Goal: Transaction & Acquisition: Book appointment/travel/reservation

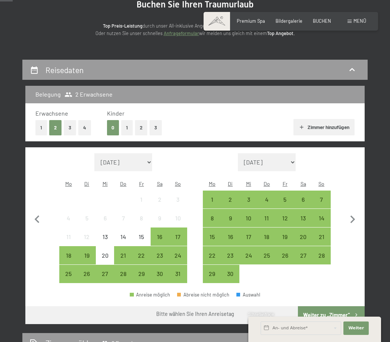
scroll to position [83, 0]
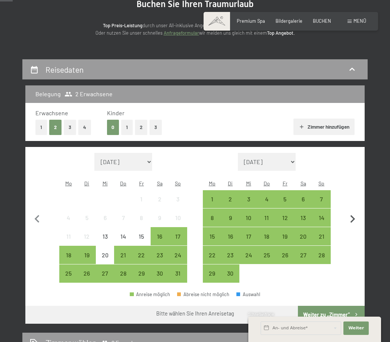
click at [354, 211] on icon "button" at bounding box center [353, 219] width 16 height 16
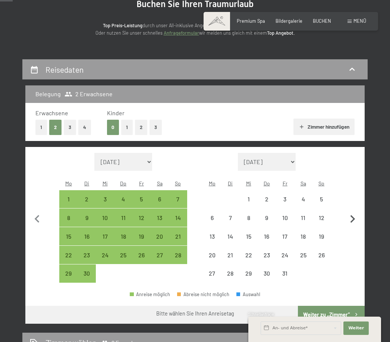
select select "[DATE]"
click at [353, 211] on icon "button" at bounding box center [353, 219] width 16 height 16
select select "[DATE]"
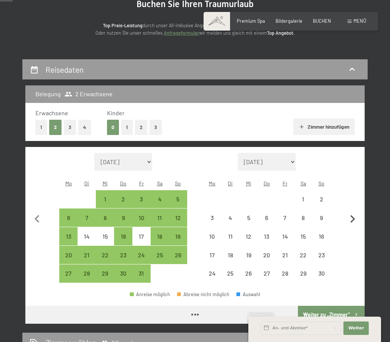
click at [354, 215] on icon "button" at bounding box center [353, 219] width 5 height 8
select select "[DATE]"
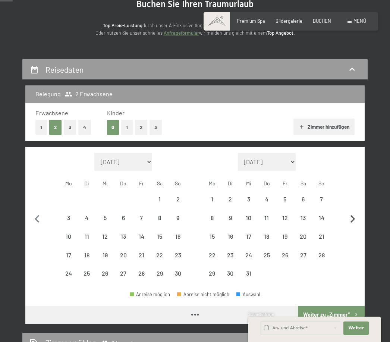
click at [353, 213] on icon "button" at bounding box center [353, 219] width 16 height 16
select select "[DATE]"
click at [352, 213] on icon "button" at bounding box center [353, 219] width 16 height 16
select select "[DATE]"
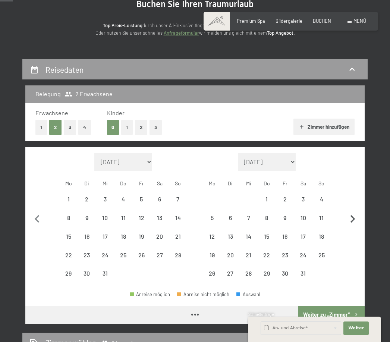
select select "[DATE]"
click at [353, 211] on icon "button" at bounding box center [353, 219] width 16 height 16
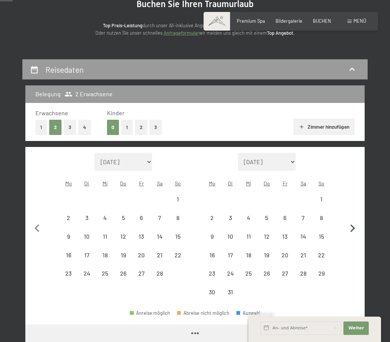
select select "[DATE]"
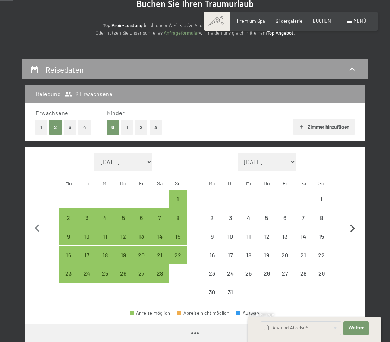
select select "[DATE]"
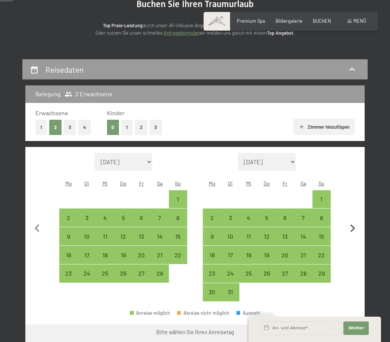
click at [352, 221] on icon "button" at bounding box center [353, 229] width 16 height 16
select select "[DATE]"
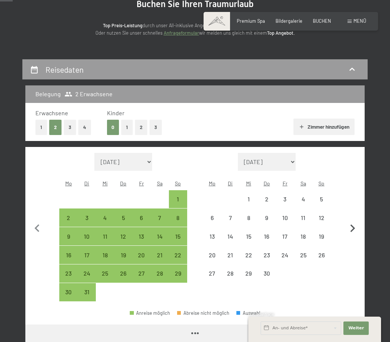
select select "[DATE]"
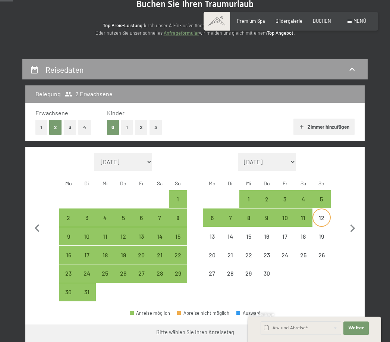
click at [323, 215] on div "12" at bounding box center [321, 223] width 17 height 17
select select "[DATE]"
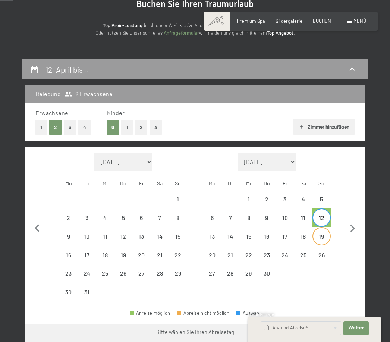
click at [323, 233] on div "19" at bounding box center [321, 241] width 17 height 17
select select "[DATE]"
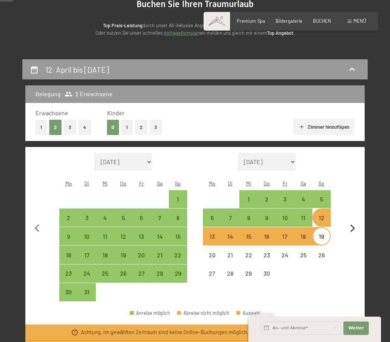
click at [355, 224] on icon "button" at bounding box center [353, 228] width 5 height 8
select select "[DATE]"
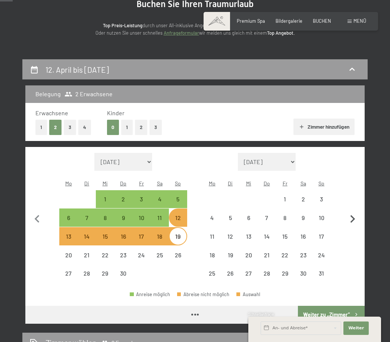
select select "[DATE]"
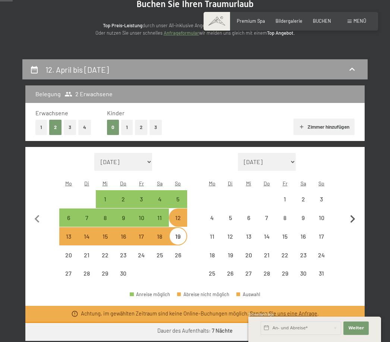
click at [357, 217] on icon "button" at bounding box center [353, 219] width 16 height 16
select select "[DATE]"
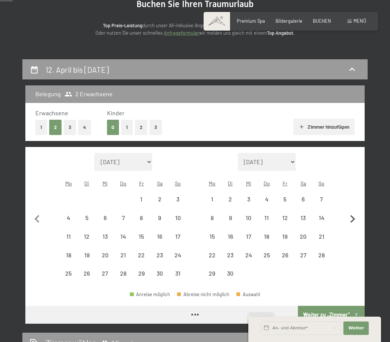
select select "[DATE]"
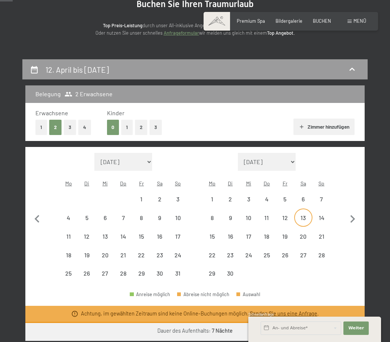
click at [307, 215] on div "13" at bounding box center [303, 223] width 17 height 17
select select "[DATE]"
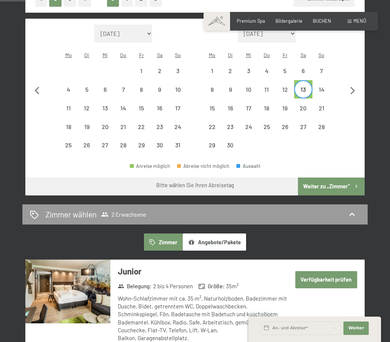
scroll to position [229, 0]
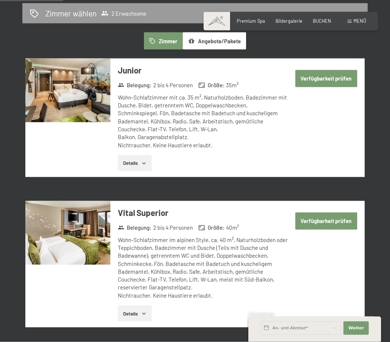
click at [324, 214] on button "Verfügbarkeit prüfen" at bounding box center [326, 221] width 62 height 17
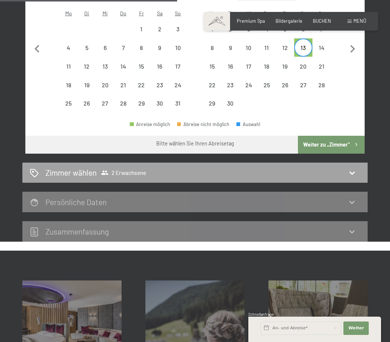
click at [347, 167] on div "Zimmer wählen 2 Erwachsene" at bounding box center [195, 172] width 330 height 11
select select "[DATE]"
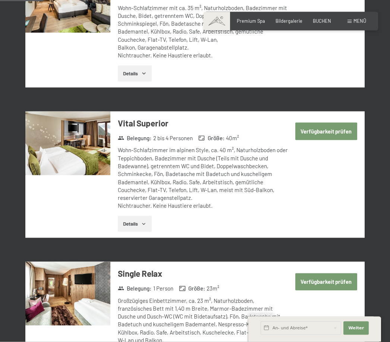
click at [326, 129] on button "Verfügbarkeit prüfen" at bounding box center [326, 131] width 62 height 17
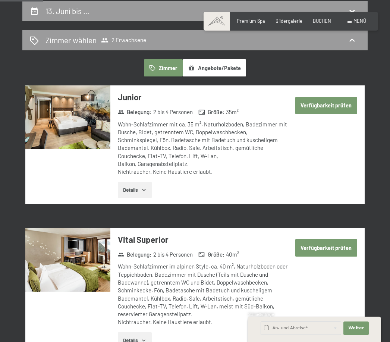
select select "[DATE]"
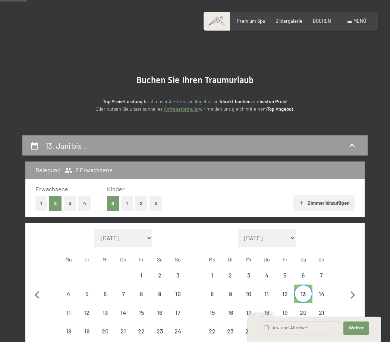
scroll to position [0, 0]
